Goal: Information Seeking & Learning: Learn about a topic

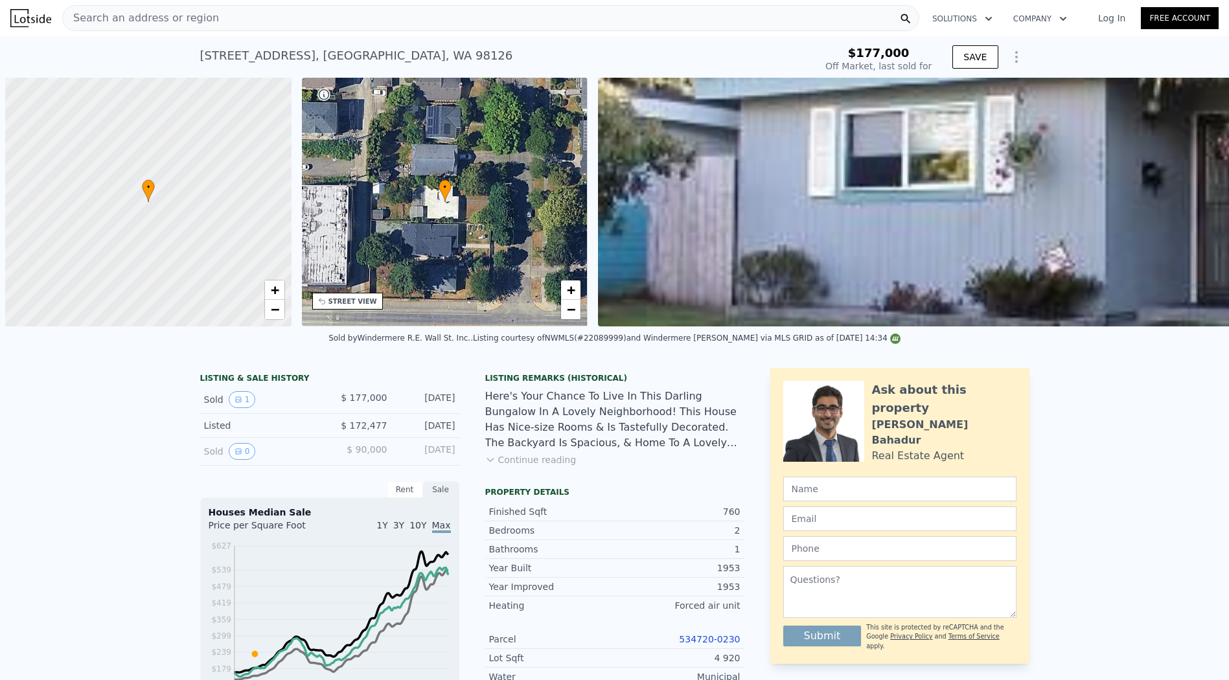
scroll to position [0, 5]
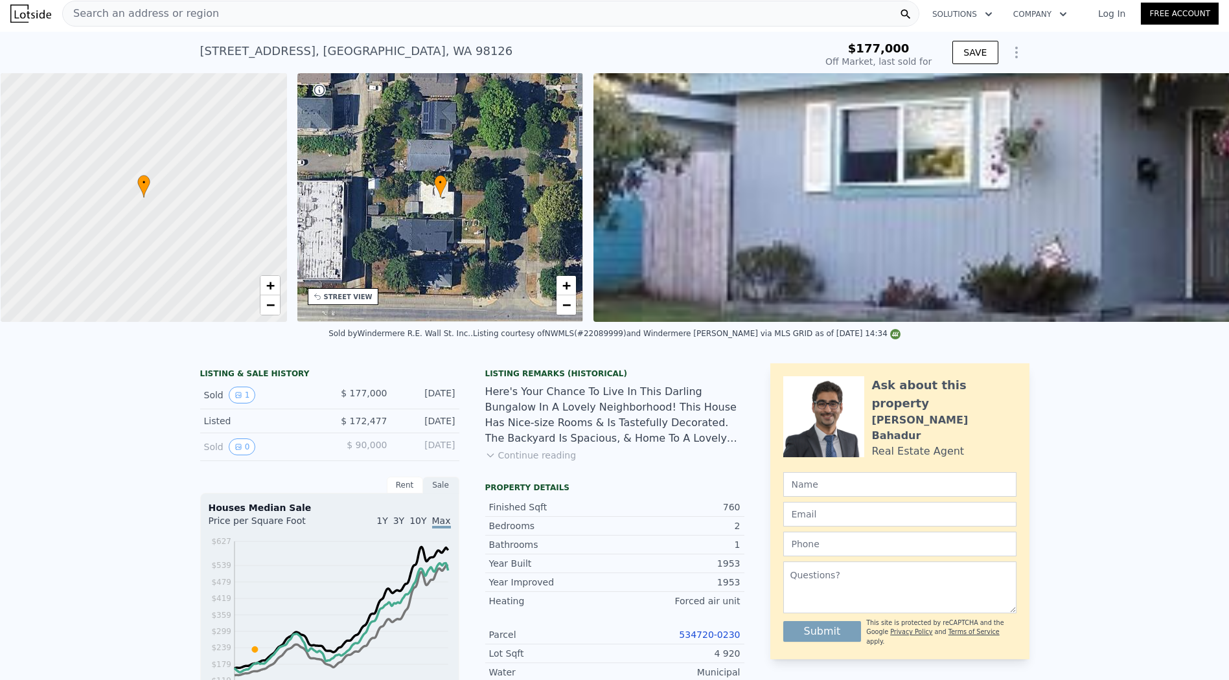
type input "$ 588,000"
type input "$ 353,686"
click at [139, 14] on span "Search an address or region" at bounding box center [141, 14] width 156 height 16
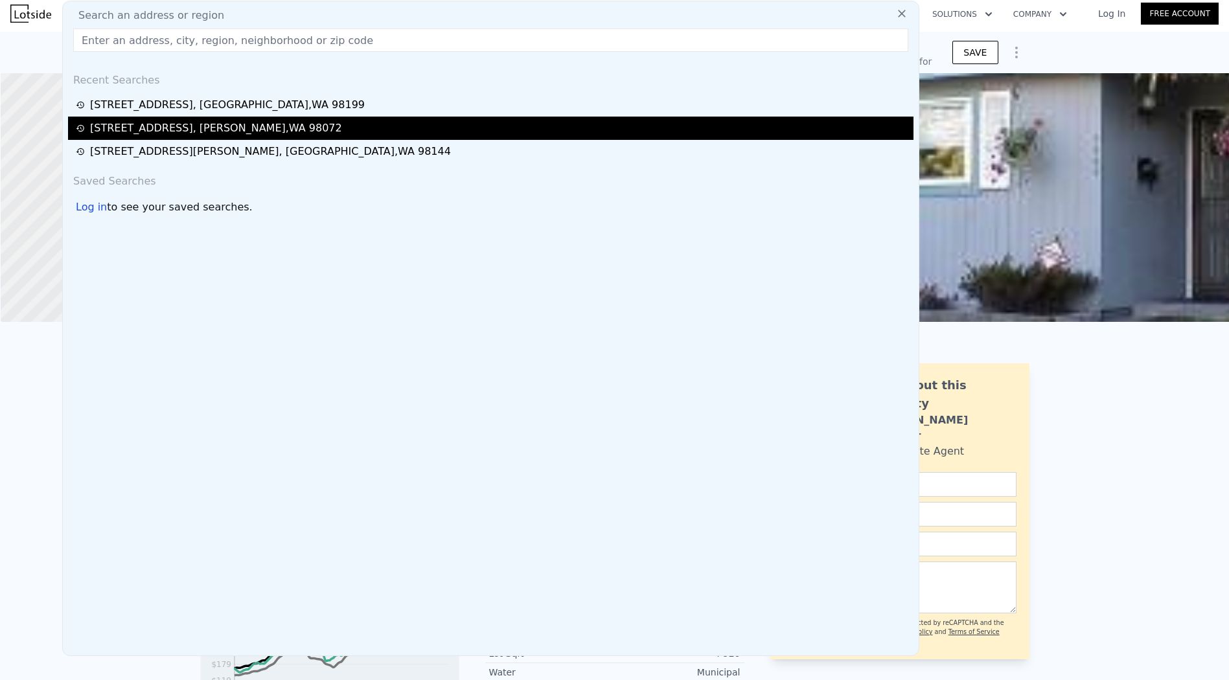
click at [273, 130] on div "[STREET_ADDRESS][PERSON_NAME]" at bounding box center [493, 129] width 834 height 16
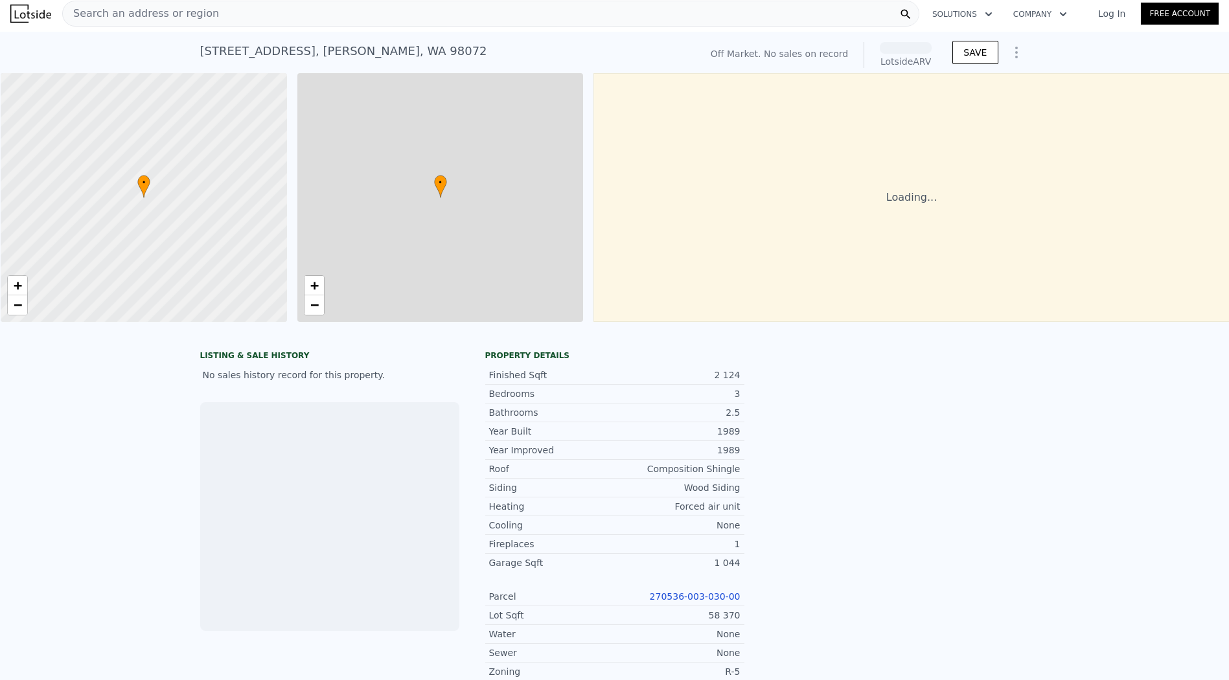
scroll to position [0, 5]
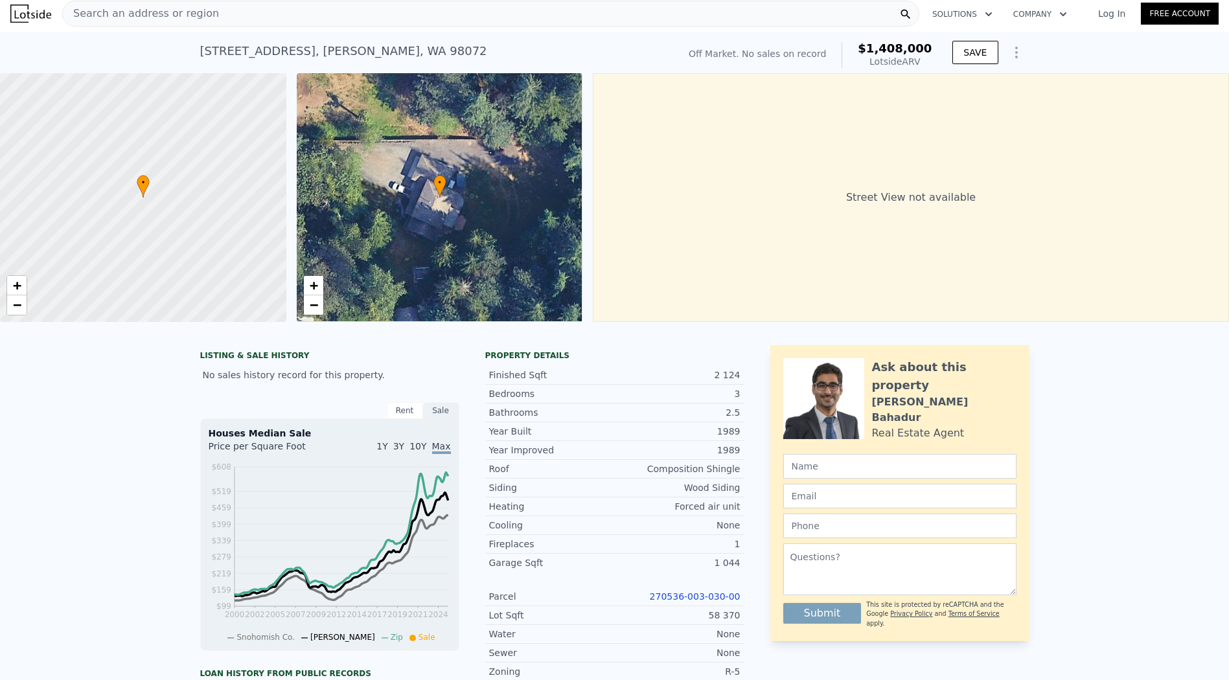
drag, startPoint x: 1093, startPoint y: 428, endPoint x: 1077, endPoint y: 429, distance: 16.2
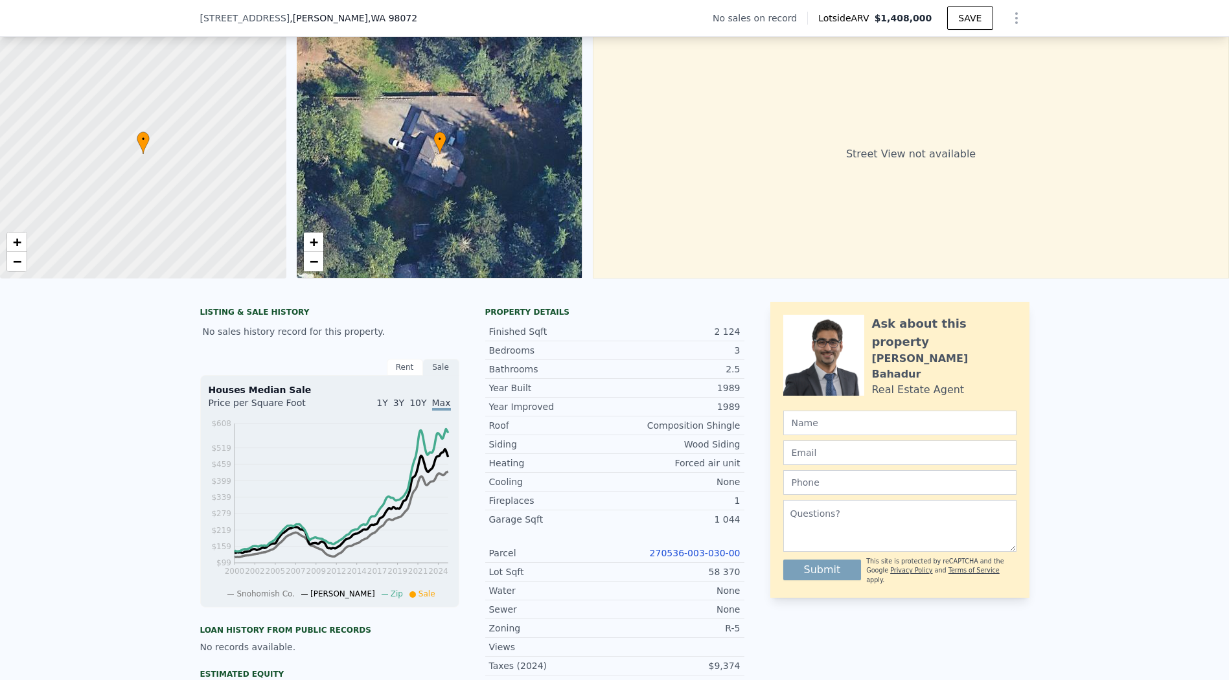
scroll to position [216, 0]
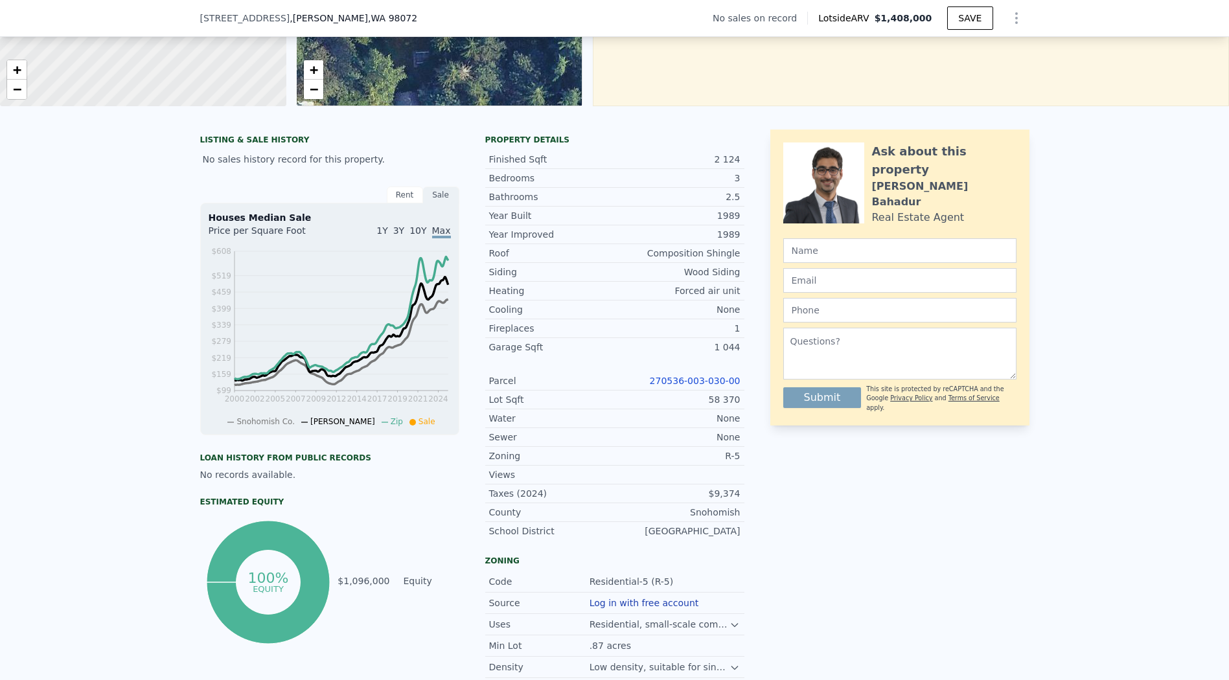
click at [697, 386] on link "270536-003-030-00" at bounding box center [695, 381] width 91 height 10
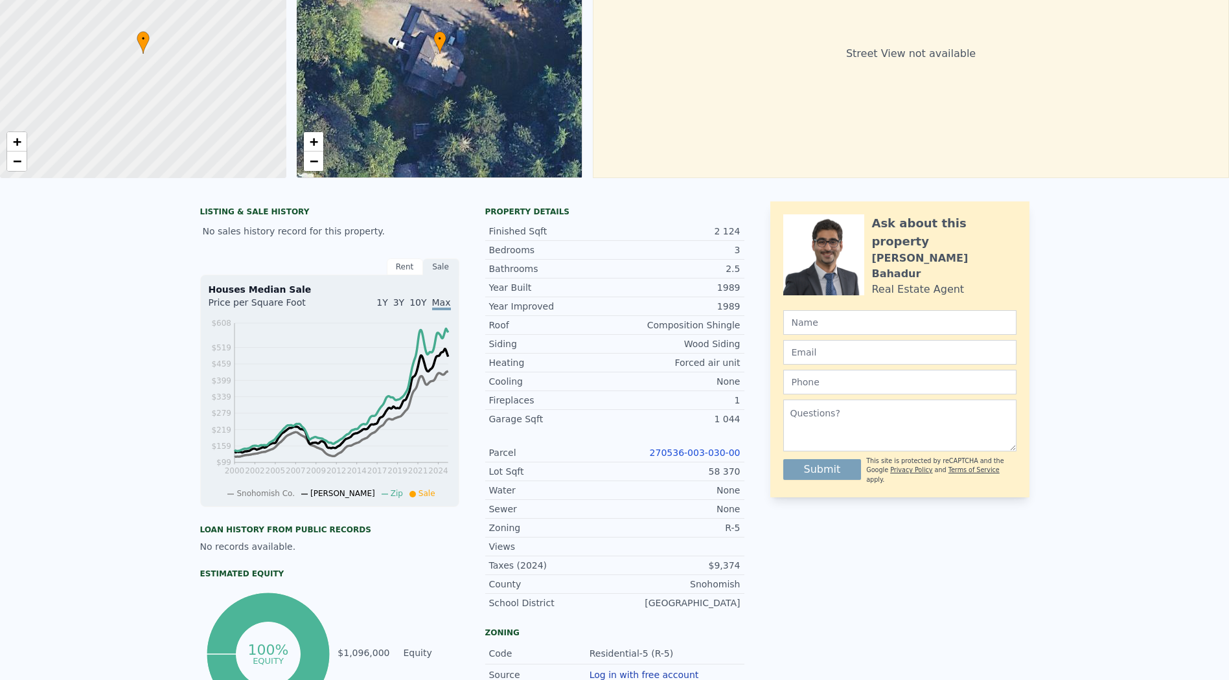
scroll to position [5, 0]
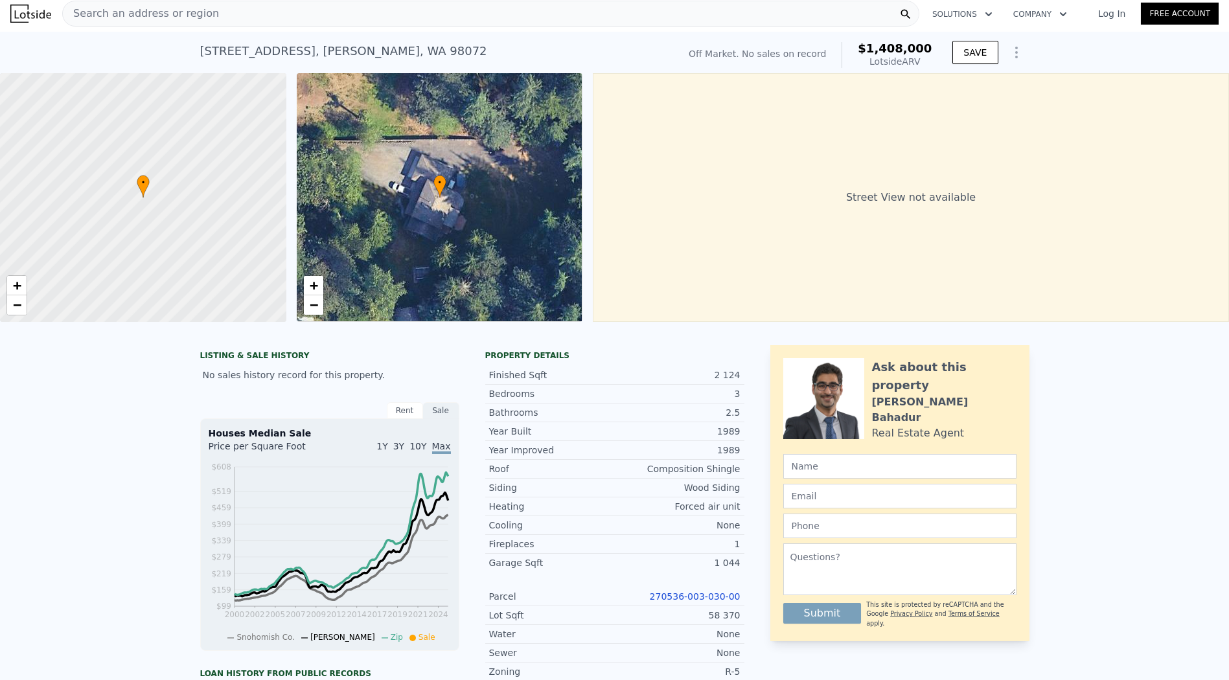
click at [666, 434] on div "Year Built 1989" at bounding box center [614, 431] width 259 height 18
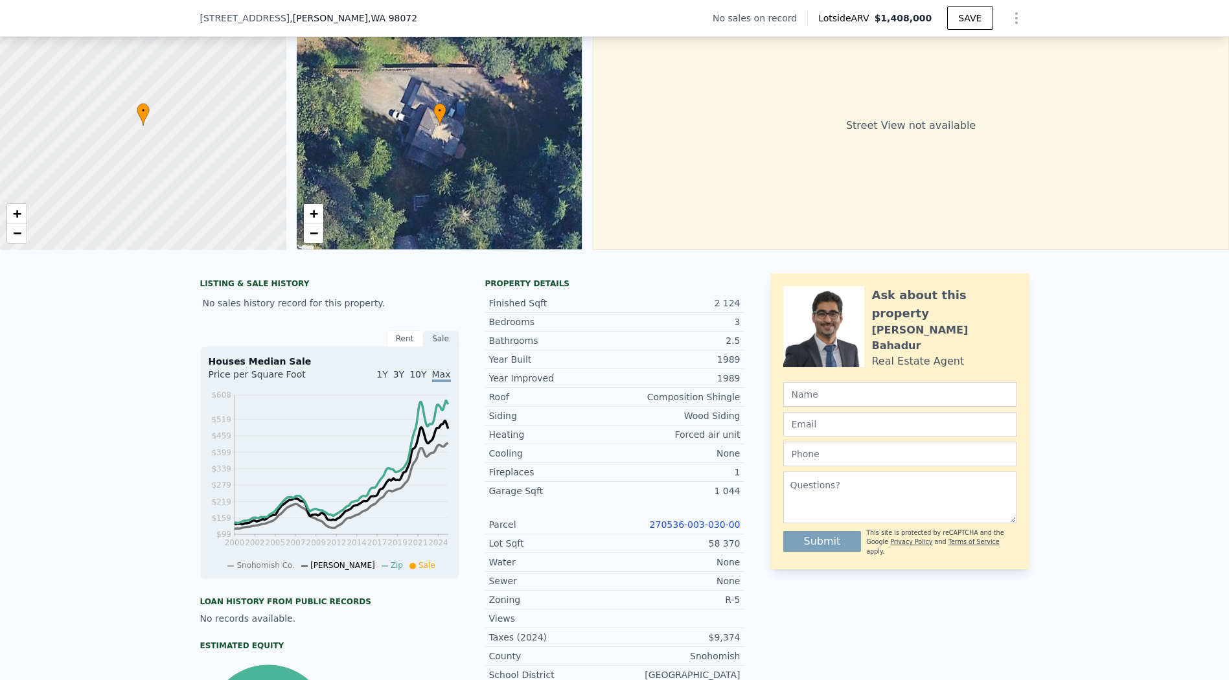
scroll to position [216, 0]
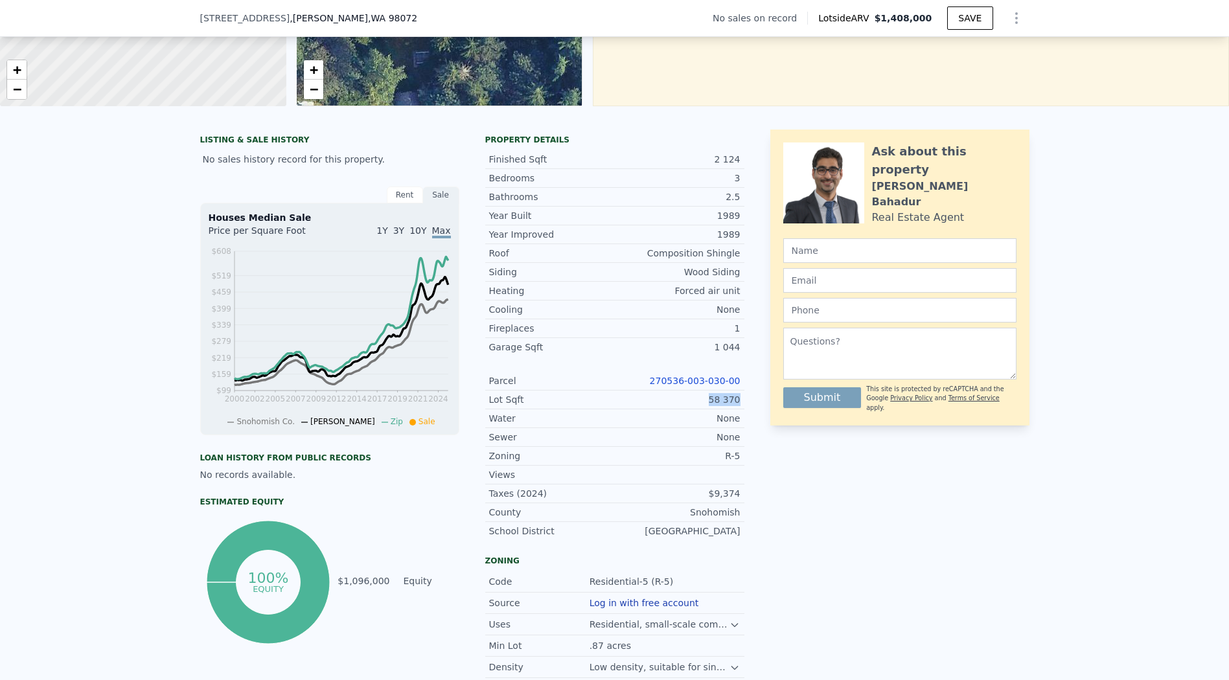
drag, startPoint x: 739, startPoint y: 407, endPoint x: 747, endPoint y: 407, distance: 8.4
click at [747, 407] on div "LISTING & SALE HISTORY No sales history record for this property. Rent Sale Ren…" at bounding box center [614, 468] width 829 height 676
click at [746, 407] on div "LISTING & SALE HISTORY No sales history record for this property. Rent Sale Ren…" at bounding box center [614, 468] width 829 height 676
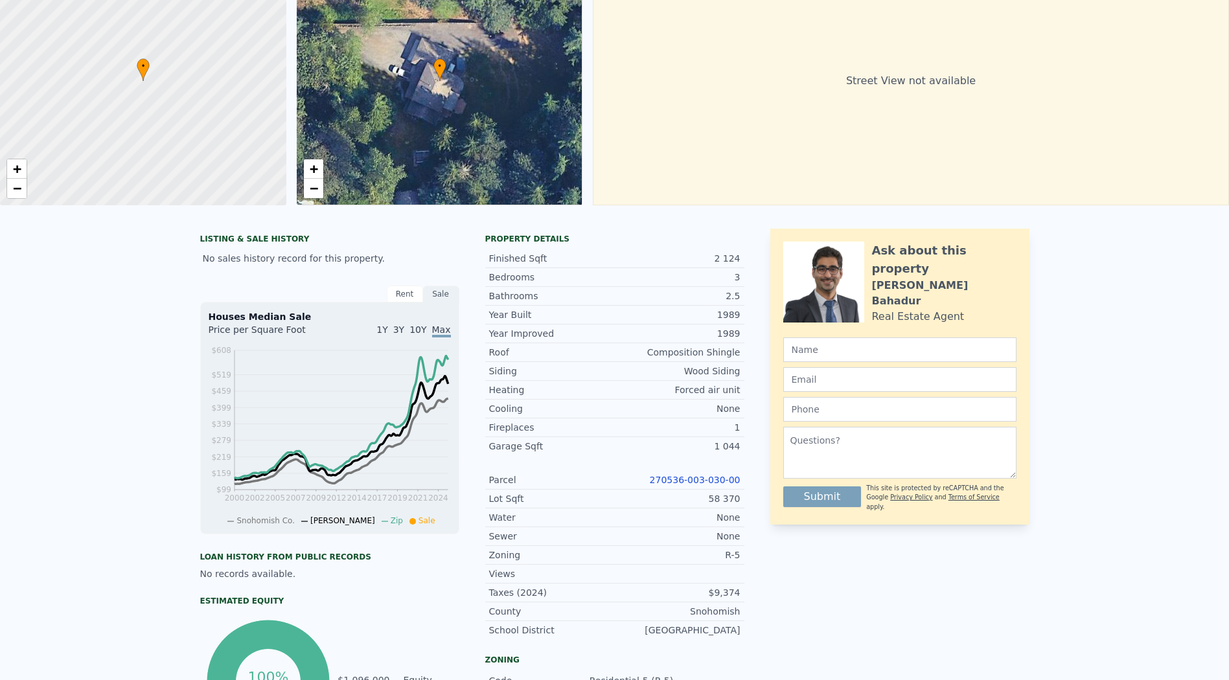
scroll to position [5, 0]
